Goal: Navigation & Orientation: Find specific page/section

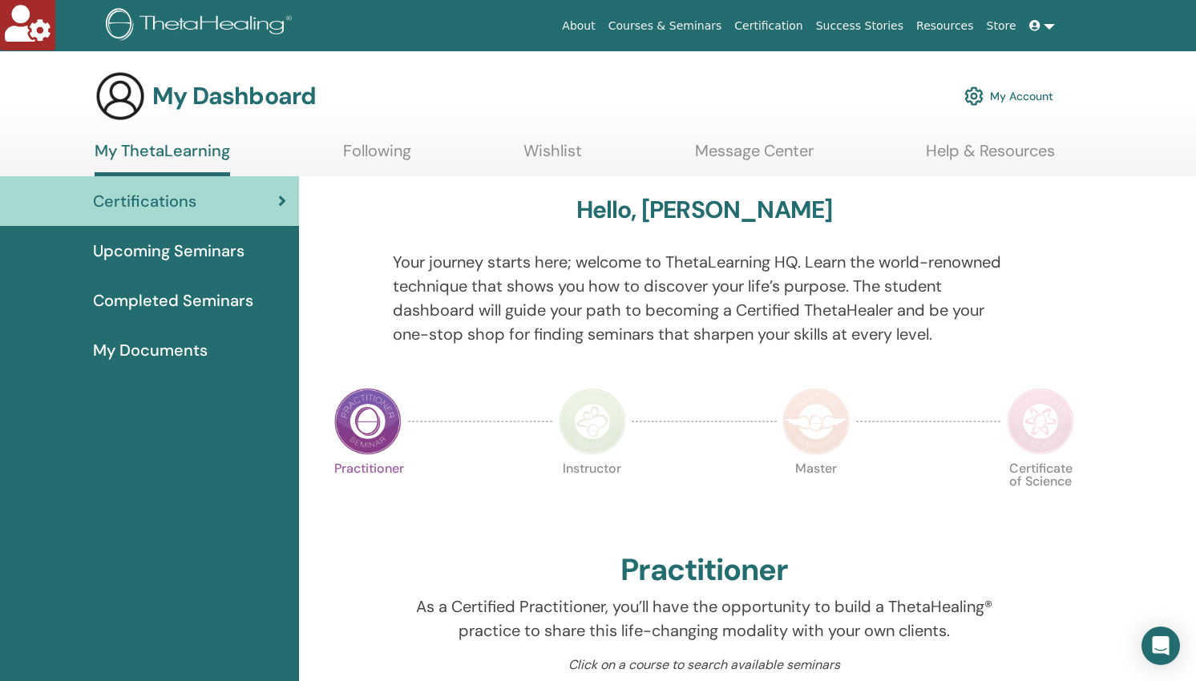
click at [749, 149] on link "Message Center" at bounding box center [754, 156] width 119 height 31
click at [653, 24] on link "Courses & Seminars" at bounding box center [665, 26] width 127 height 30
